Goal: Information Seeking & Learning: Learn about a topic

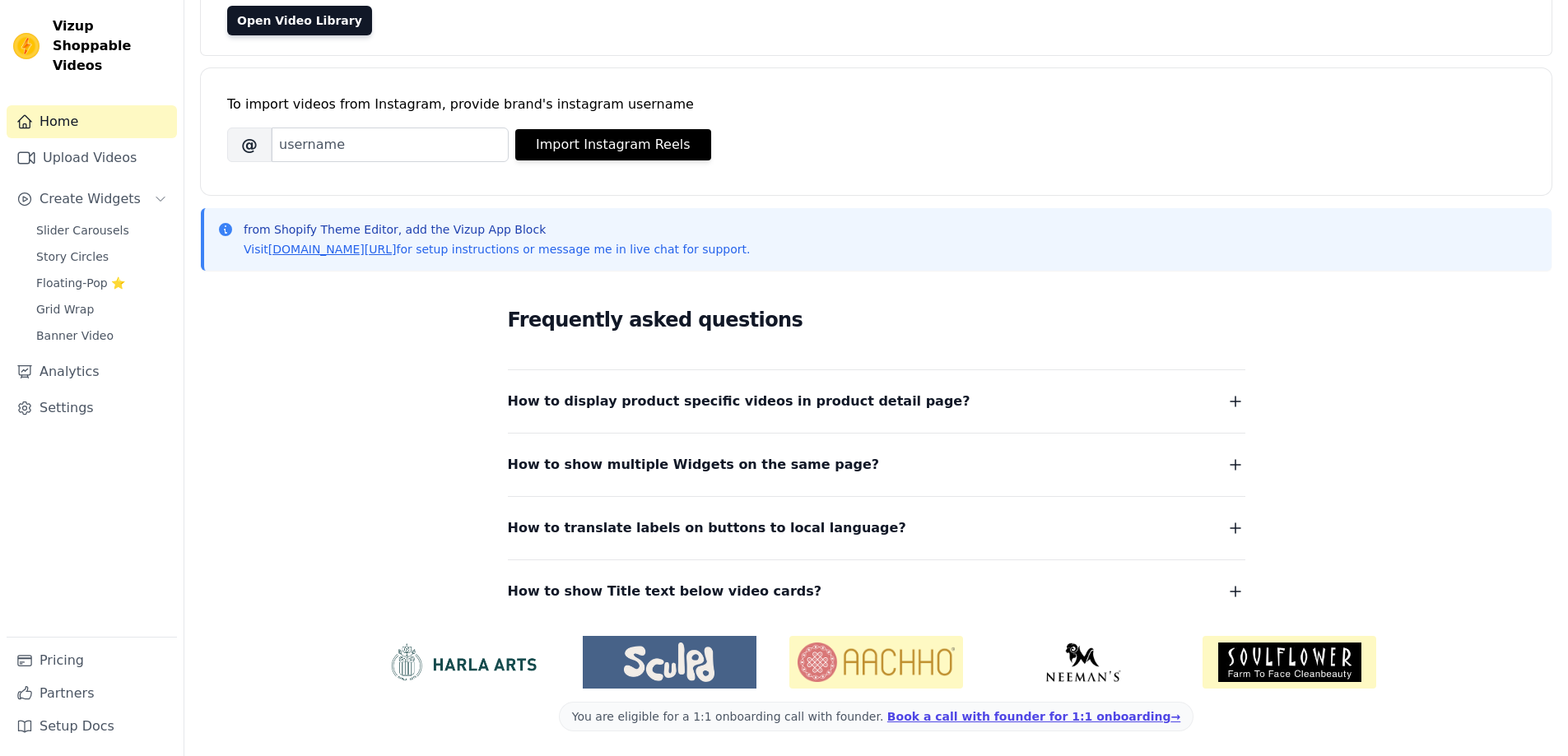
scroll to position [167, 0]
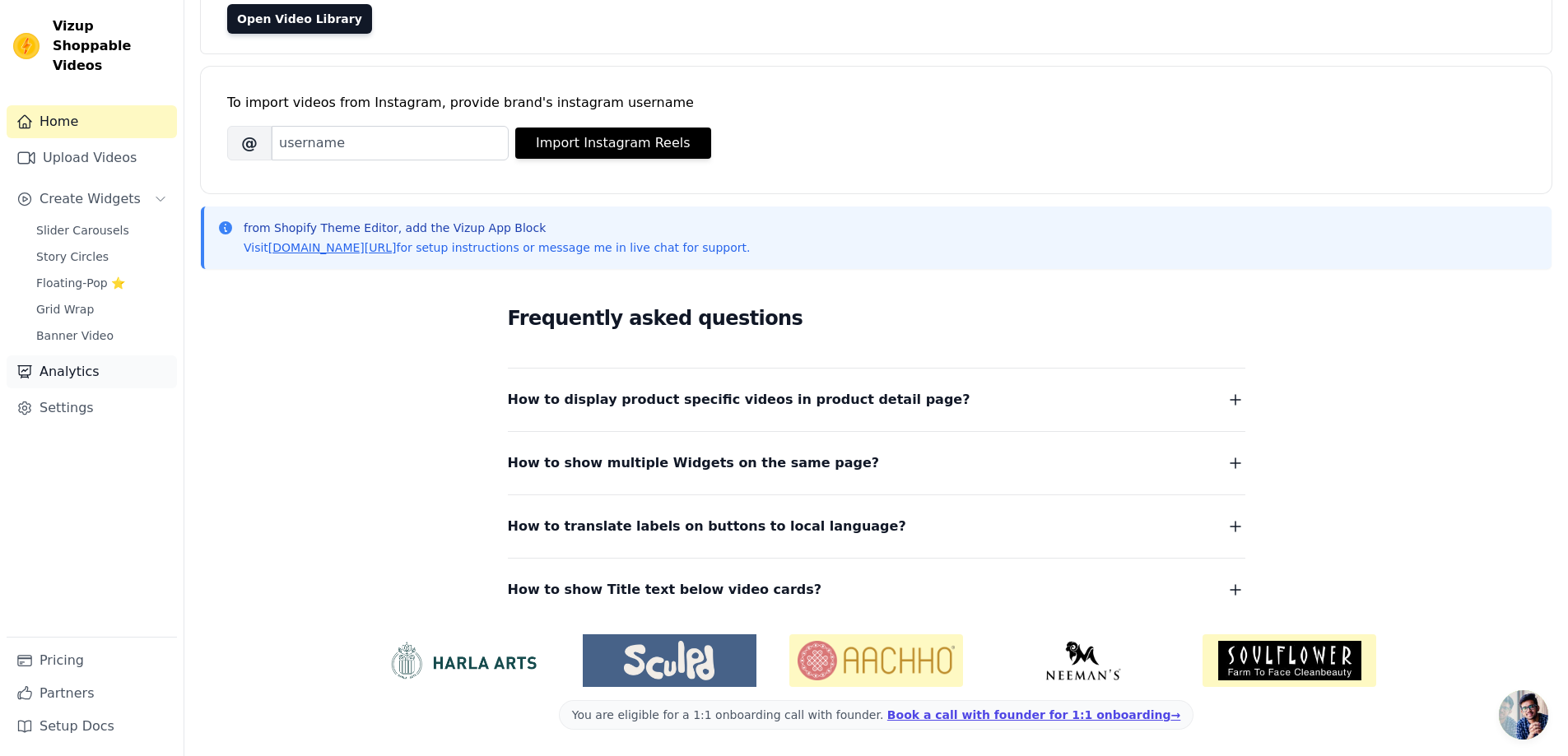
click at [69, 355] on link "Analytics" at bounding box center [91, 371] width 171 height 33
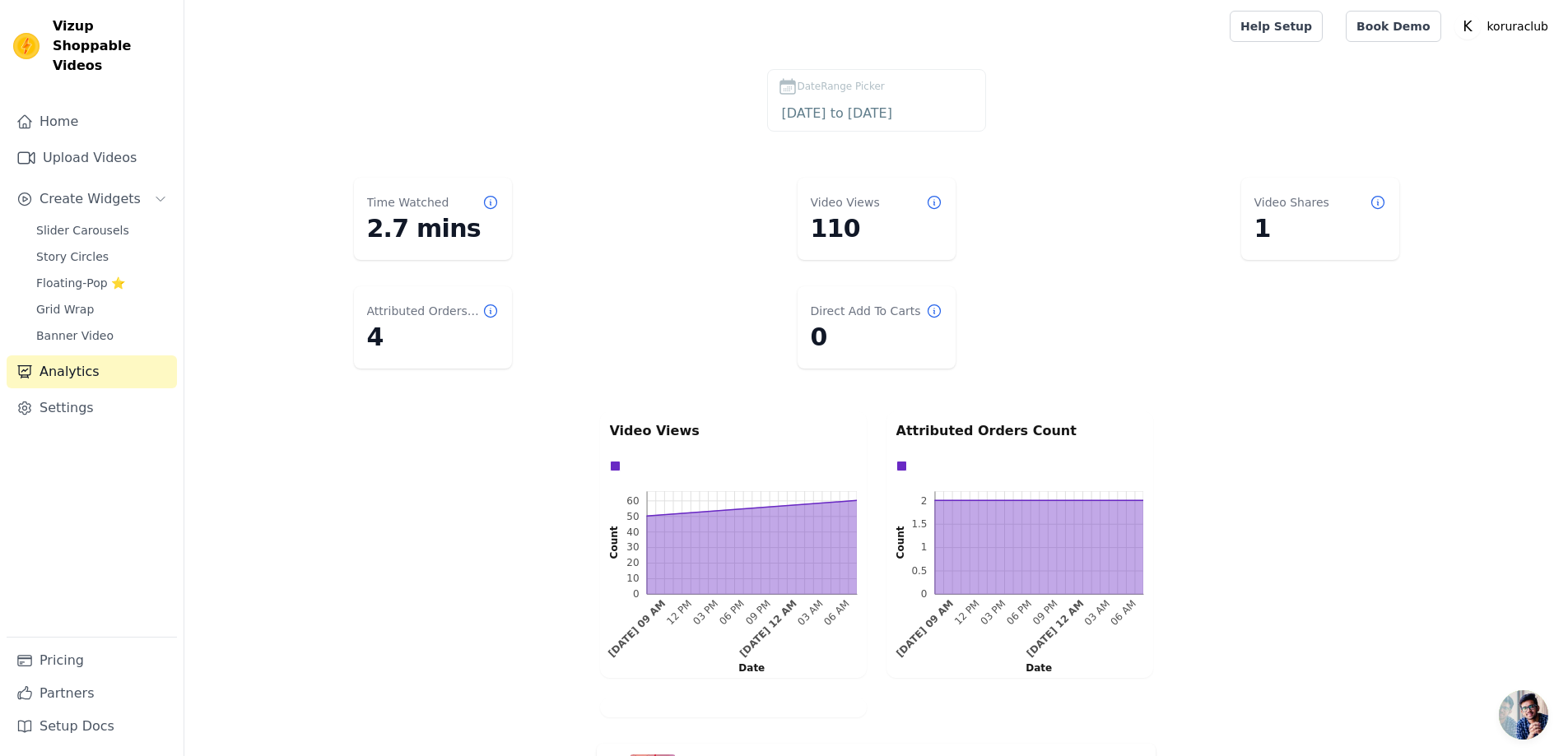
click at [424, 337] on dd "4" at bounding box center [433, 337] width 131 height 30
click at [372, 335] on dd "4" at bounding box center [433, 337] width 131 height 30
click at [1037, 663] on text "Date" at bounding box center [1038, 668] width 26 height 11
click at [968, 573] on rect at bounding box center [1038, 543] width 209 height 103
drag, startPoint x: 1141, startPoint y: 501, endPoint x: 1122, endPoint y: 564, distance: 65.8
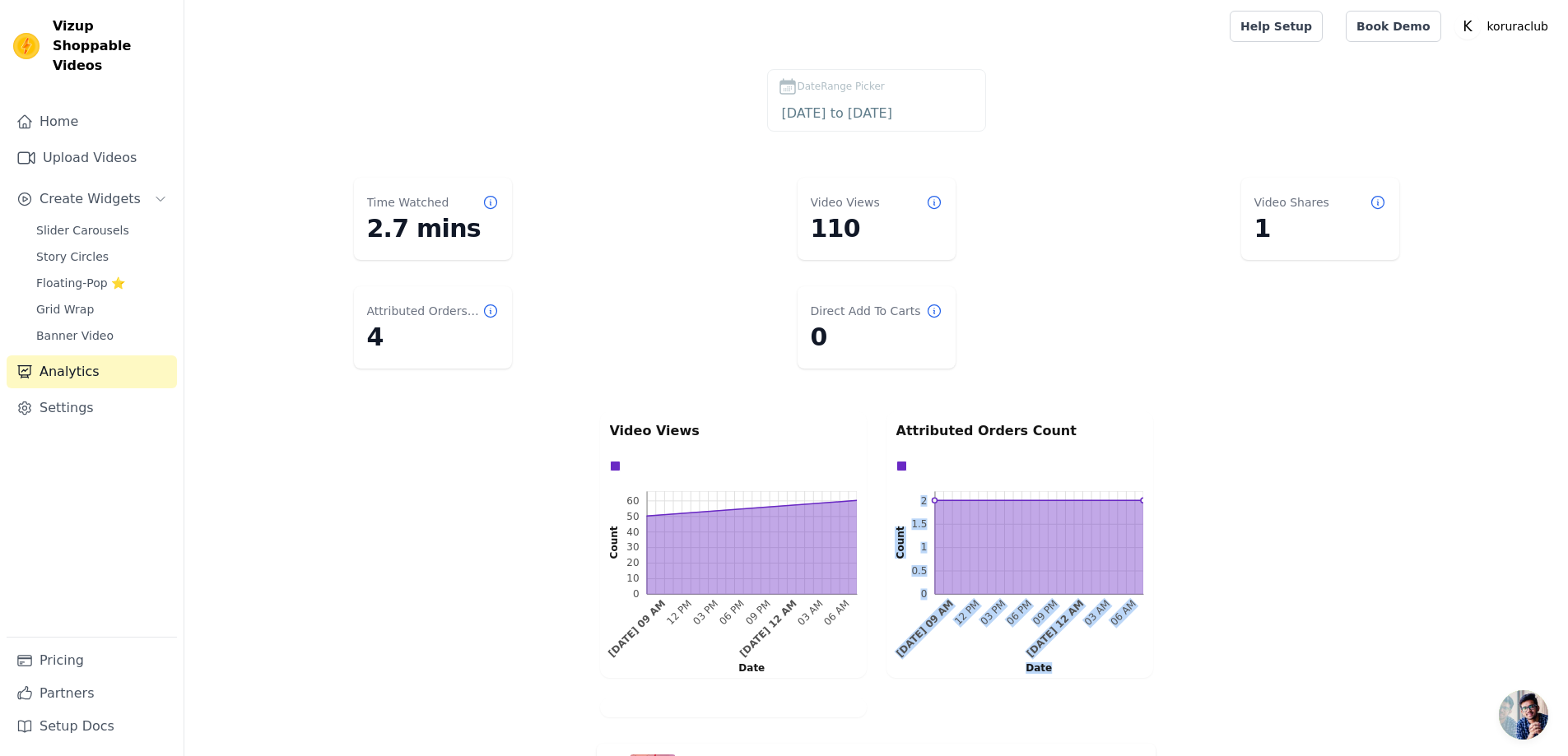
click at [1122, 564] on icon "0 0.5 1 1.5 2 0 0.5 1 1.5 2 Count Aug 28, 09 AM 12 PM 03 PM 06 PM 09 PM Aug 29,…" at bounding box center [1020, 580] width 247 height 177
click at [1122, 564] on rect at bounding box center [1038, 543] width 209 height 103
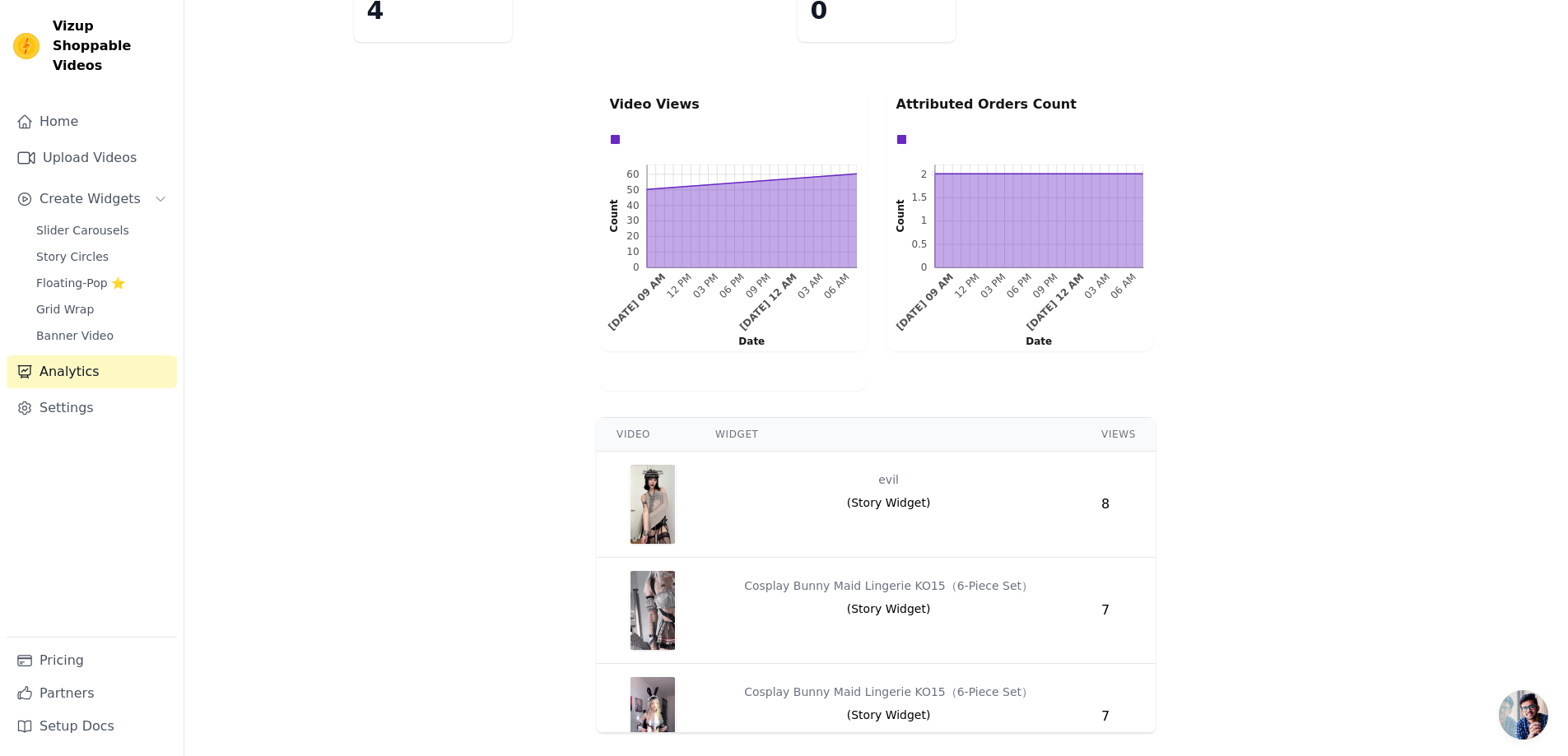
click at [1016, 268] on icon "0 0.5 1 1.5 2 0 0.5 1 1.5 2 Count Aug 28, 09 AM 12 PM 03 PM 06 PM 09 PM Aug 29,…" at bounding box center [1020, 254] width 247 height 177
click at [736, 434] on th "Widget" at bounding box center [888, 435] width 386 height 34
click at [939, 214] on rect at bounding box center [1038, 216] width 209 height 103
click at [989, 142] on div "Data groups" at bounding box center [1015, 140] width 247 height 19
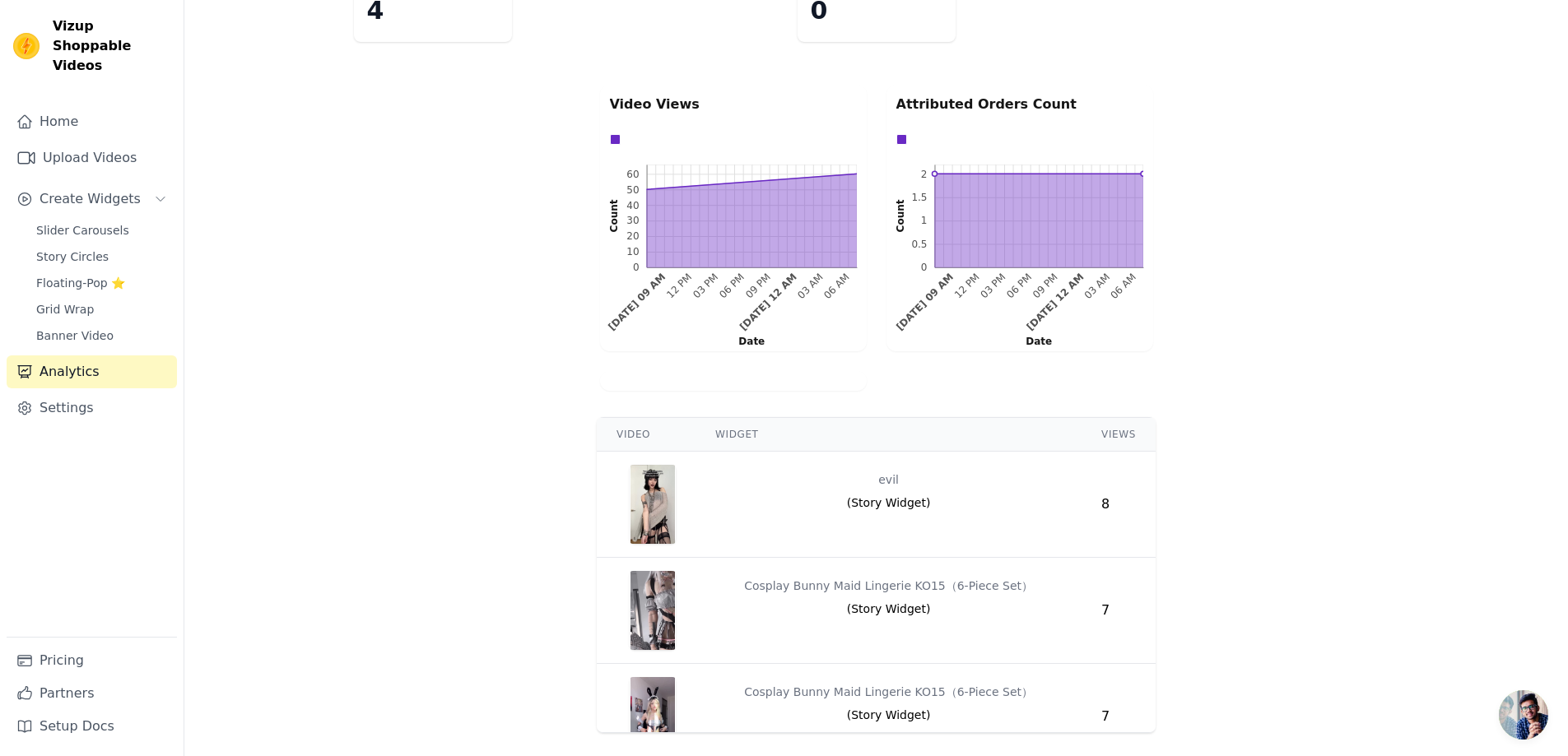
click at [995, 116] on div at bounding box center [1020, 124] width 247 height 20
click at [982, 106] on p "Attributed Orders Count" at bounding box center [1020, 104] width 247 height 20
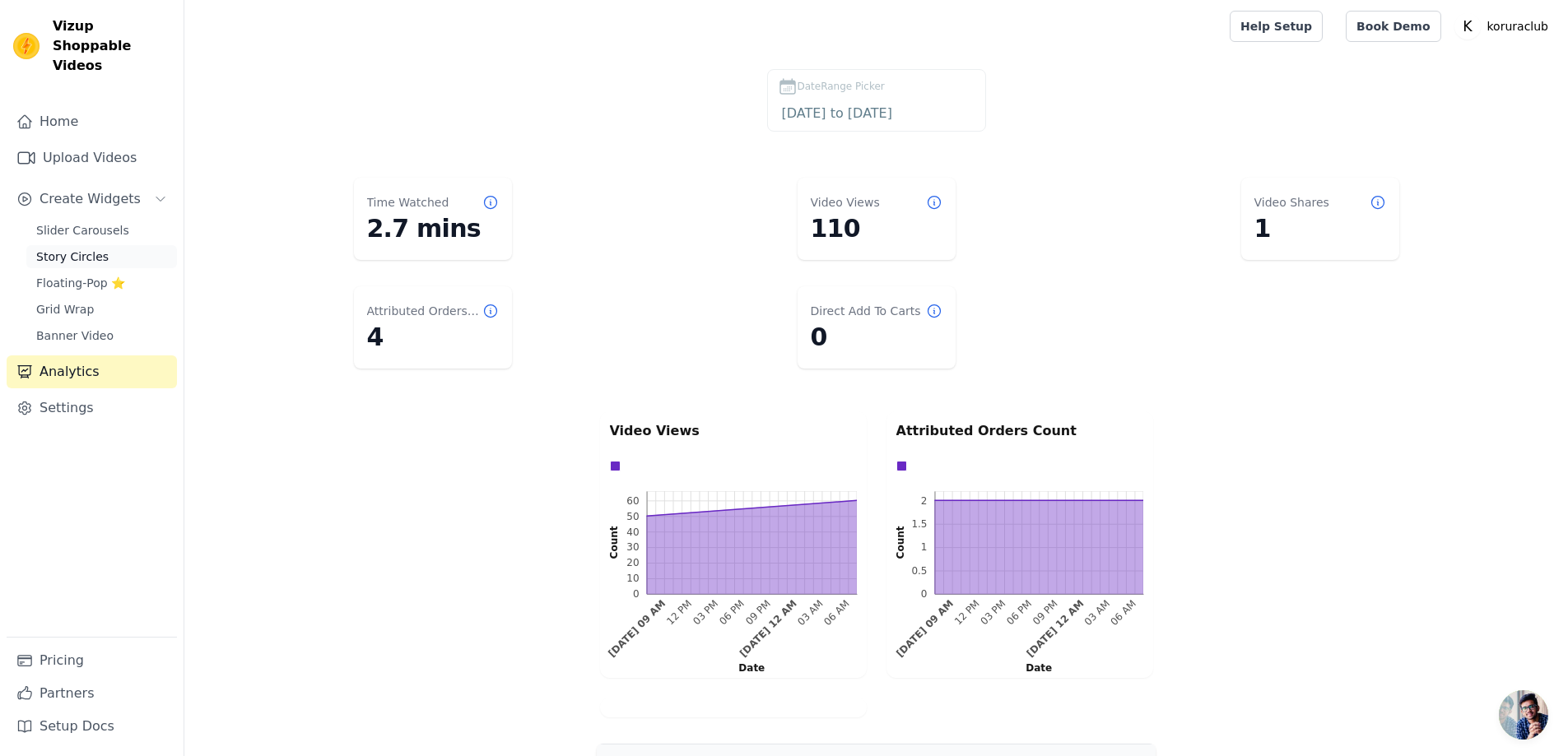
click at [78, 249] on span "Story Circles" at bounding box center [73, 257] width 73 height 17
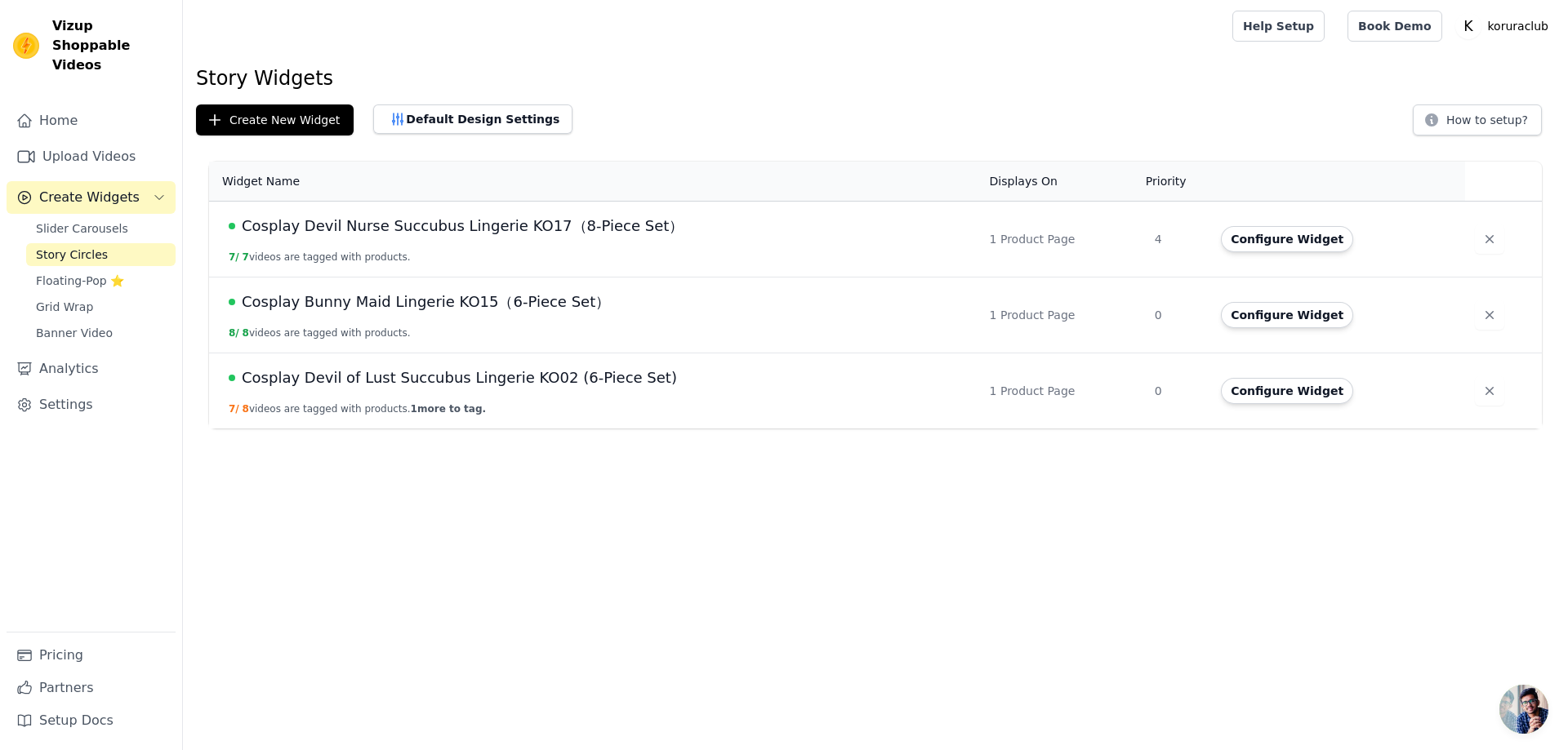
click at [388, 228] on span "Cosplay Devil Nurse Succubus Lingerie KO17（8-Piece Set）" at bounding box center [463, 226] width 442 height 23
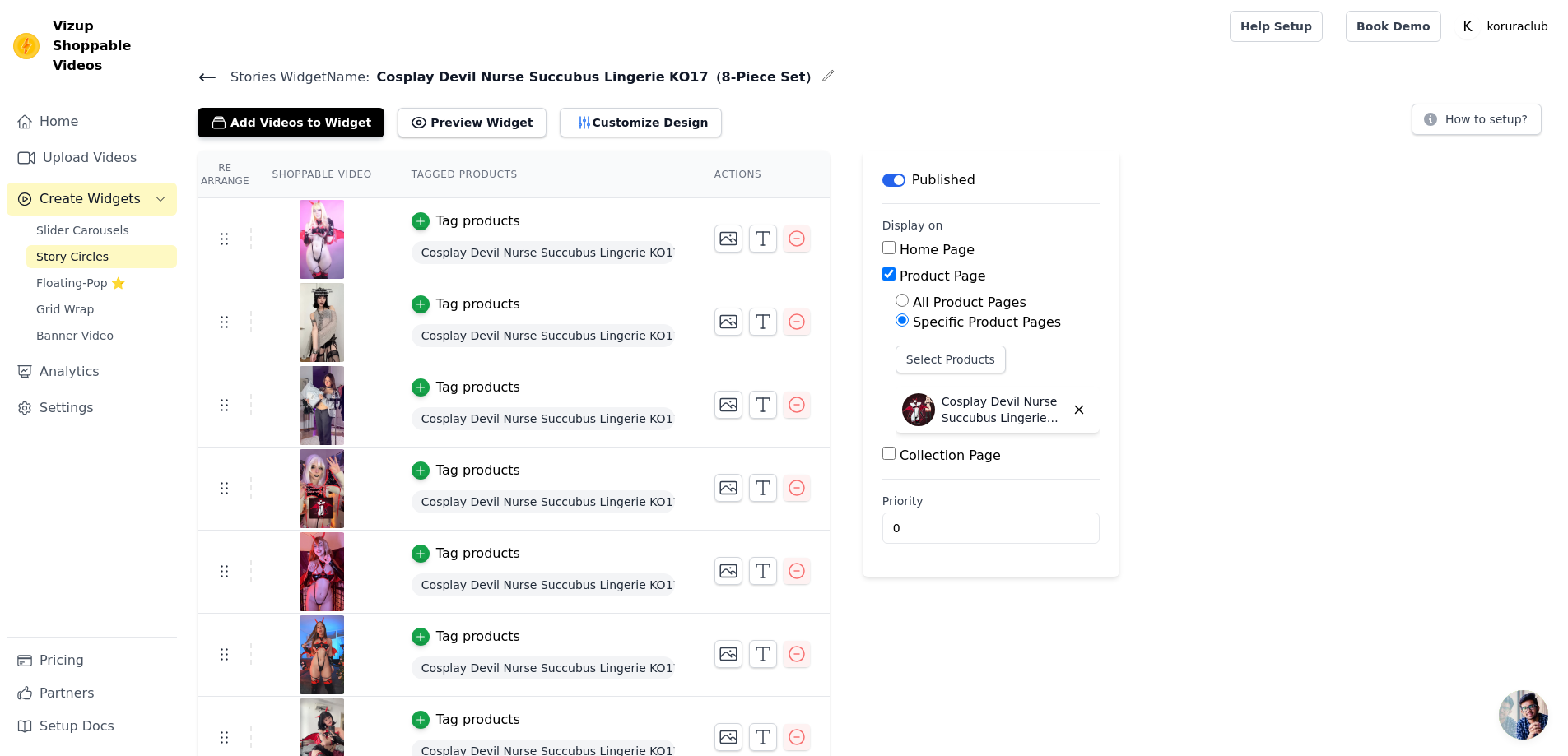
click at [208, 83] on icon at bounding box center [207, 76] width 20 height 20
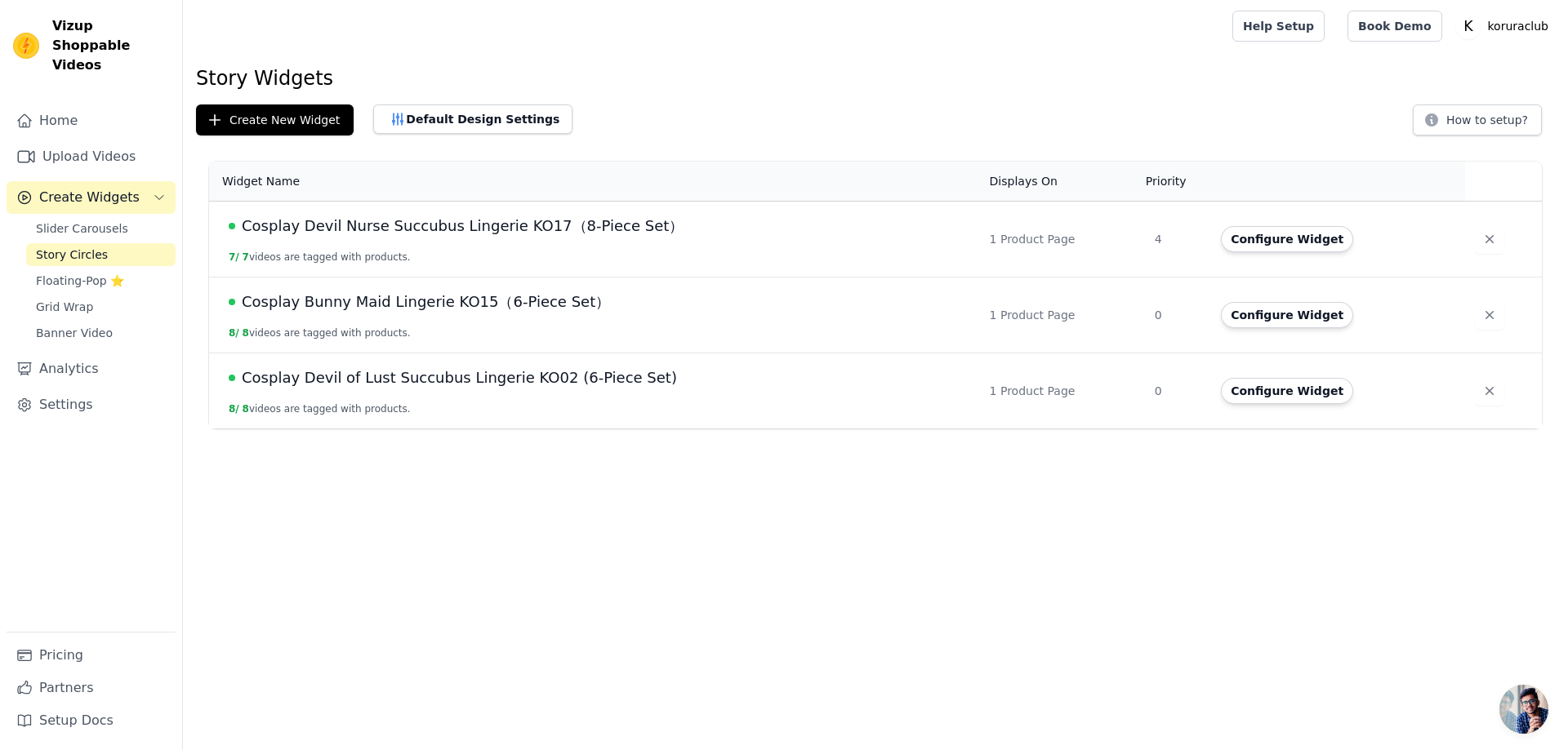
click at [254, 302] on span "Cosplay Bunny Maid Lingerie KO15（6-Piece Set）" at bounding box center [426, 301] width 368 height 23
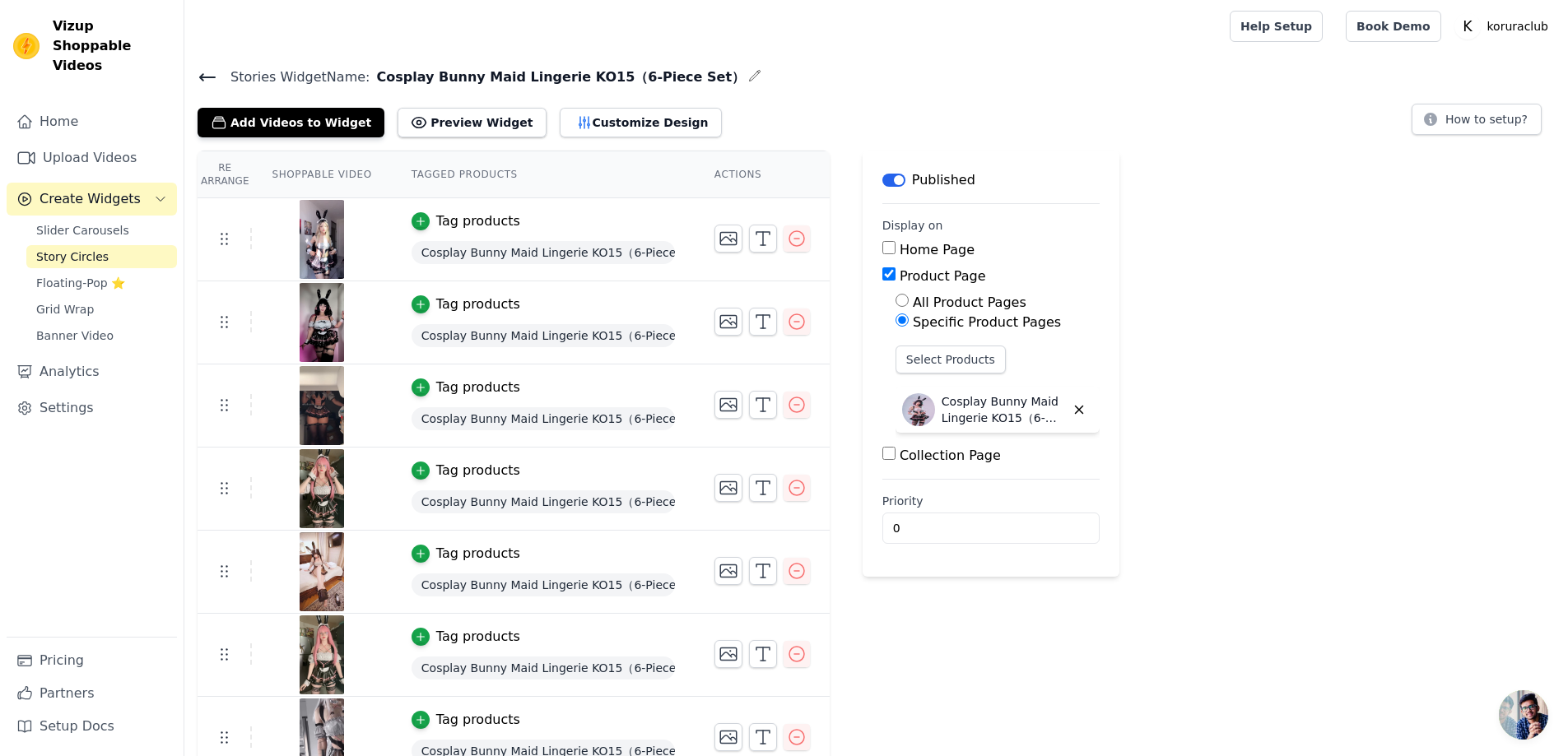
click at [209, 72] on icon at bounding box center [207, 76] width 20 height 20
